Goal: Information Seeking & Learning: Understand process/instructions

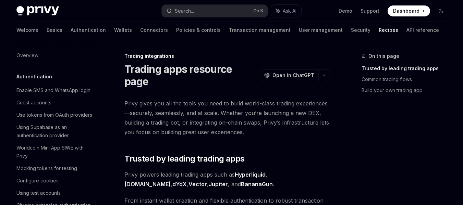
scroll to position [705, 0]
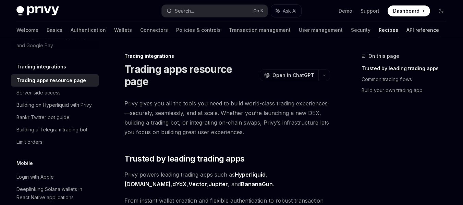
click at [407, 35] on link "API reference" at bounding box center [423, 30] width 33 height 16
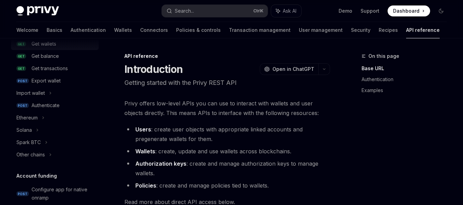
scroll to position [121, 0]
click at [42, 153] on div "Other chains" at bounding box center [30, 154] width 28 height 8
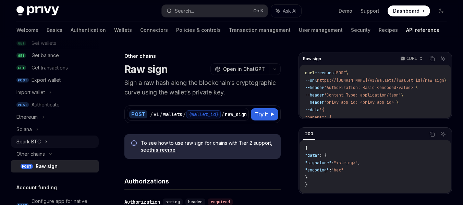
click at [39, 142] on div "Spark BTC" at bounding box center [28, 142] width 24 height 8
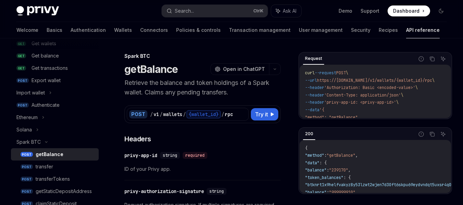
scroll to position [120, 0]
click at [51, 156] on div "getBalance" at bounding box center [50, 155] width 28 height 8
click at [54, 170] on div "transfer" at bounding box center [65, 167] width 59 height 8
type textarea "*"
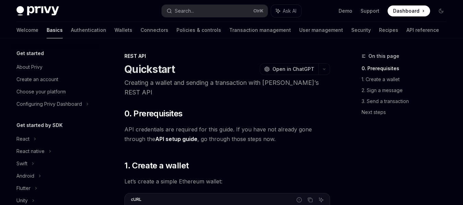
scroll to position [153, 0]
